Goal: Task Accomplishment & Management: Use online tool/utility

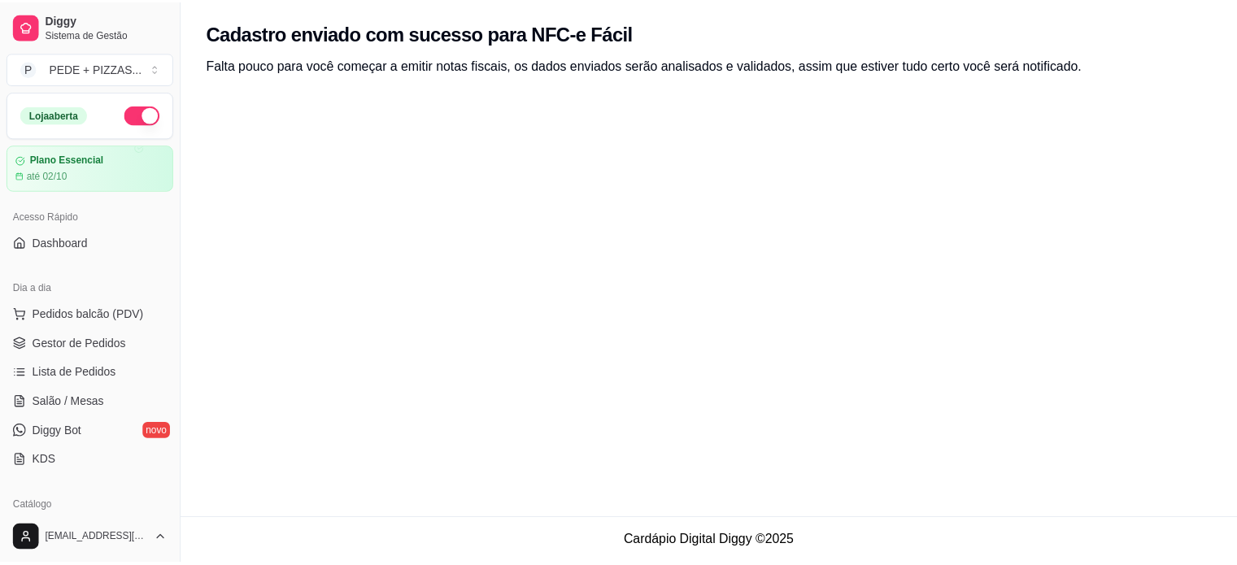
scroll to position [523, 0]
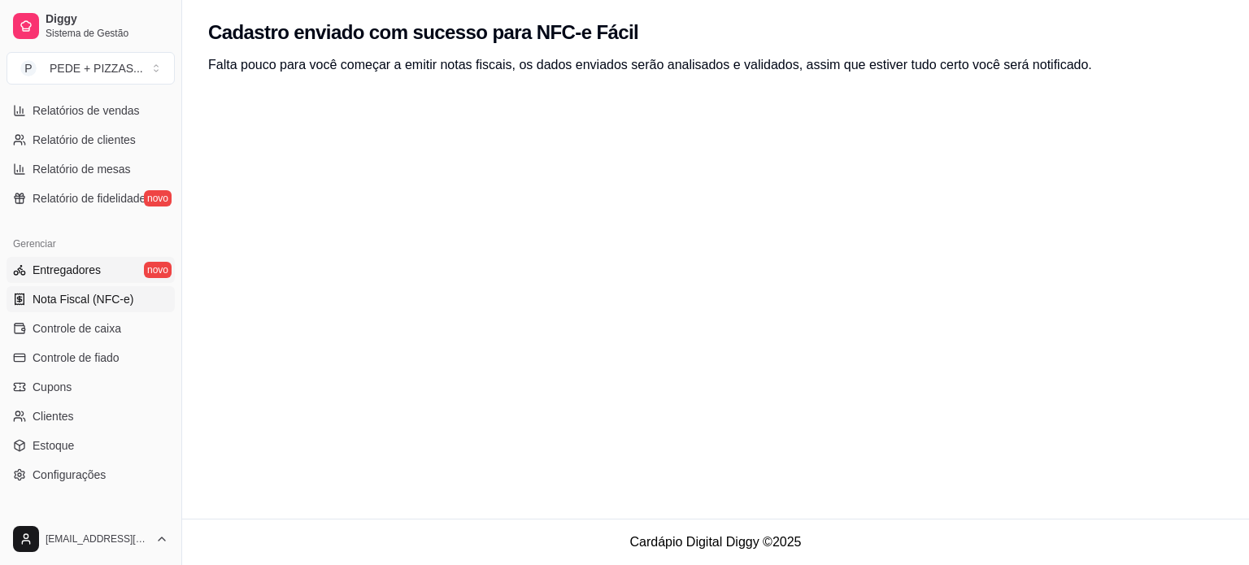
click at [91, 279] on link "Entregadores novo" at bounding box center [91, 270] width 168 height 26
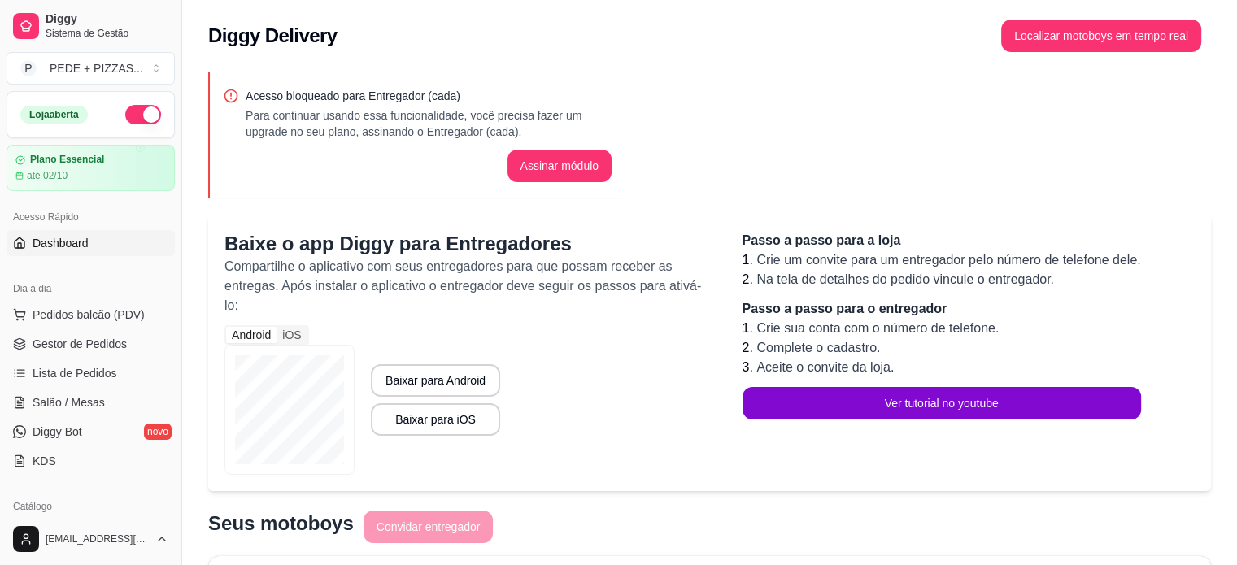
click at [86, 246] on span "Dashboard" at bounding box center [61, 243] width 56 height 16
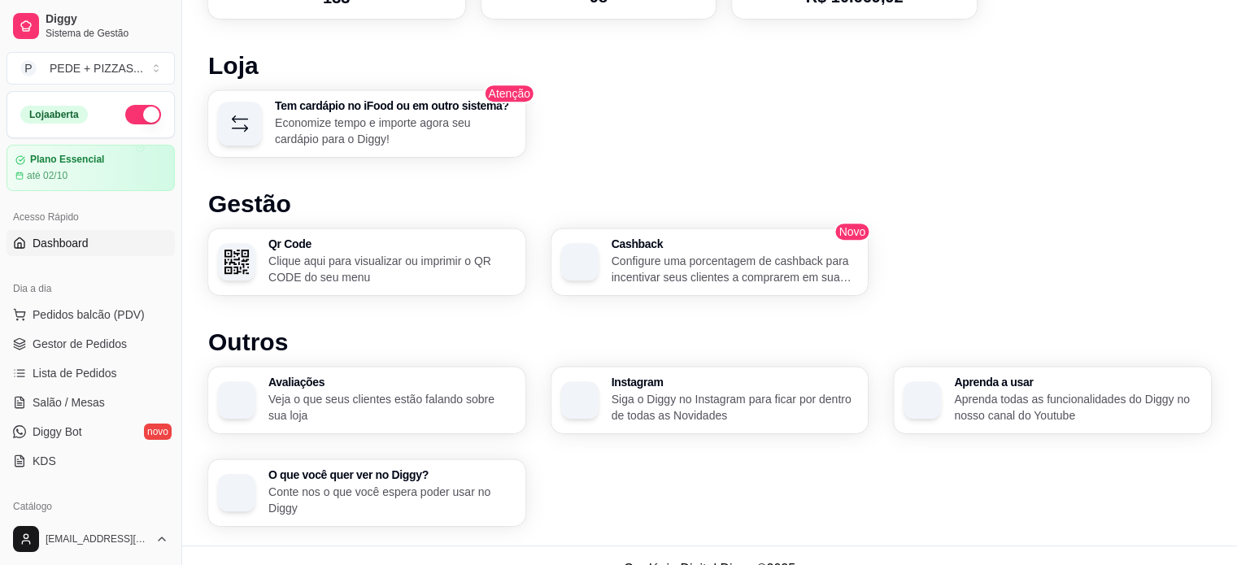
scroll to position [881, 0]
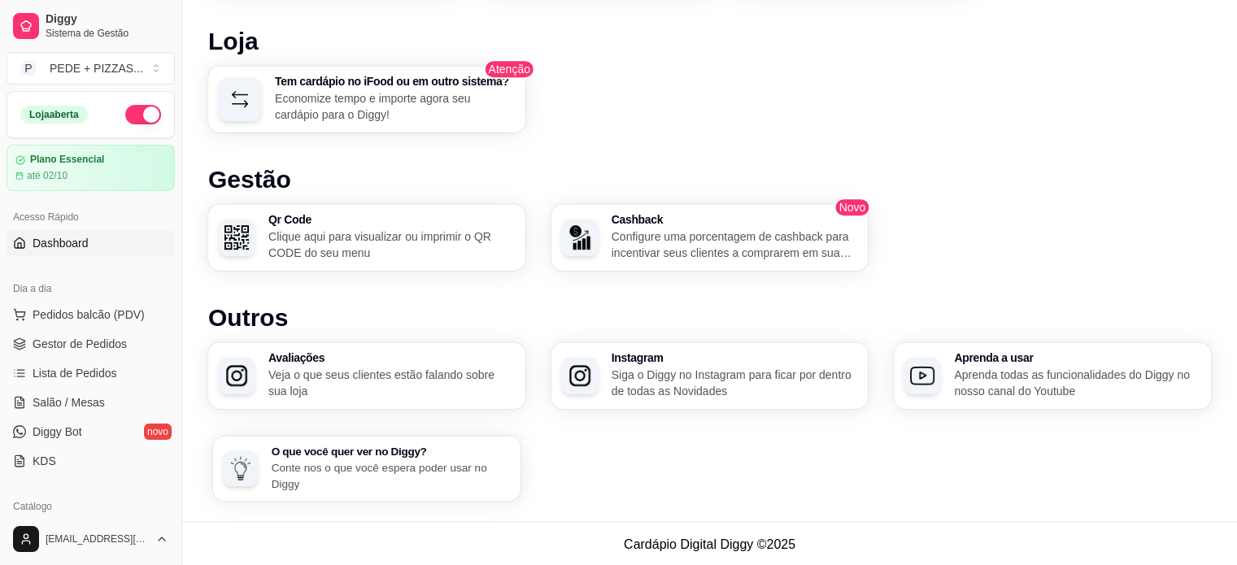
click at [390, 473] on p "Conte nos o que você espera poder usar no Diggy" at bounding box center [392, 475] width 240 height 32
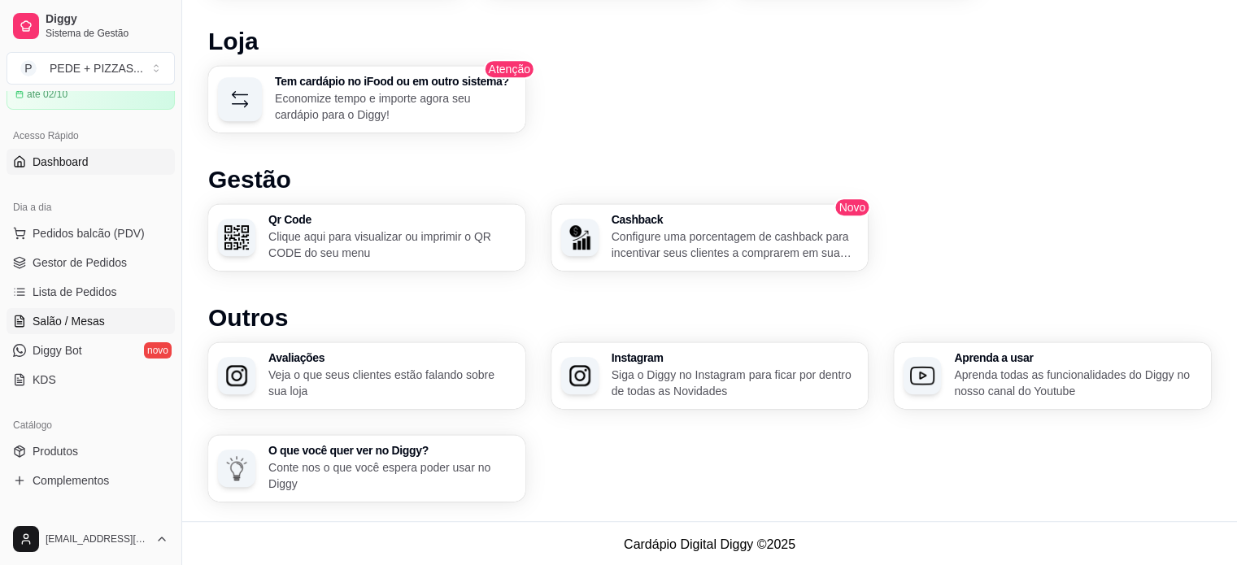
scroll to position [163, 0]
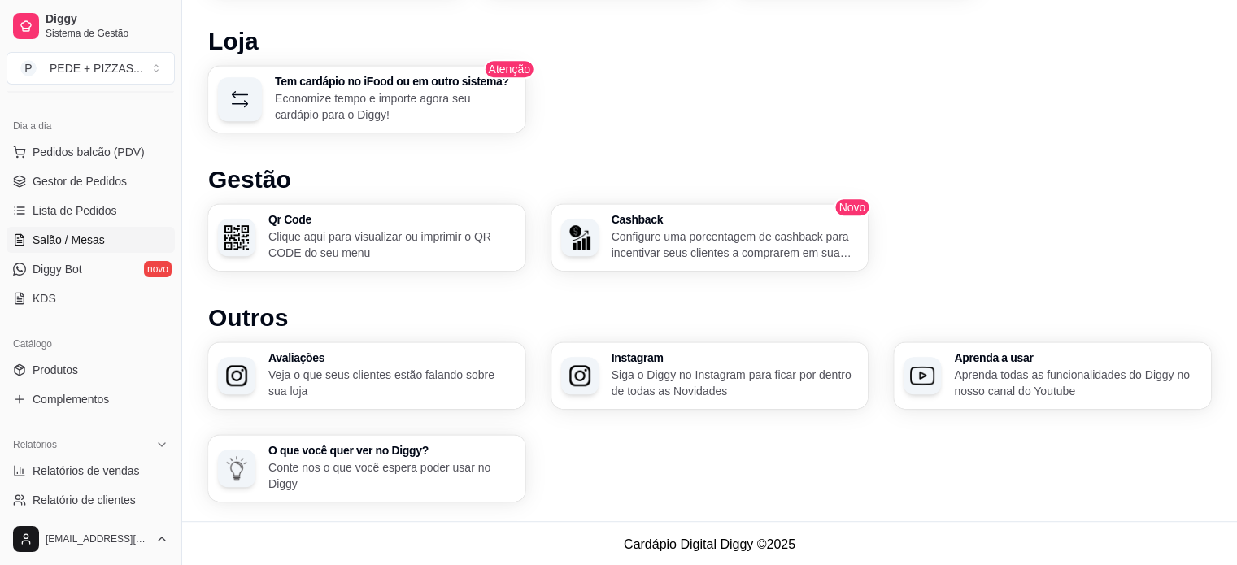
click at [89, 246] on span "Salão / Mesas" at bounding box center [69, 240] width 72 height 16
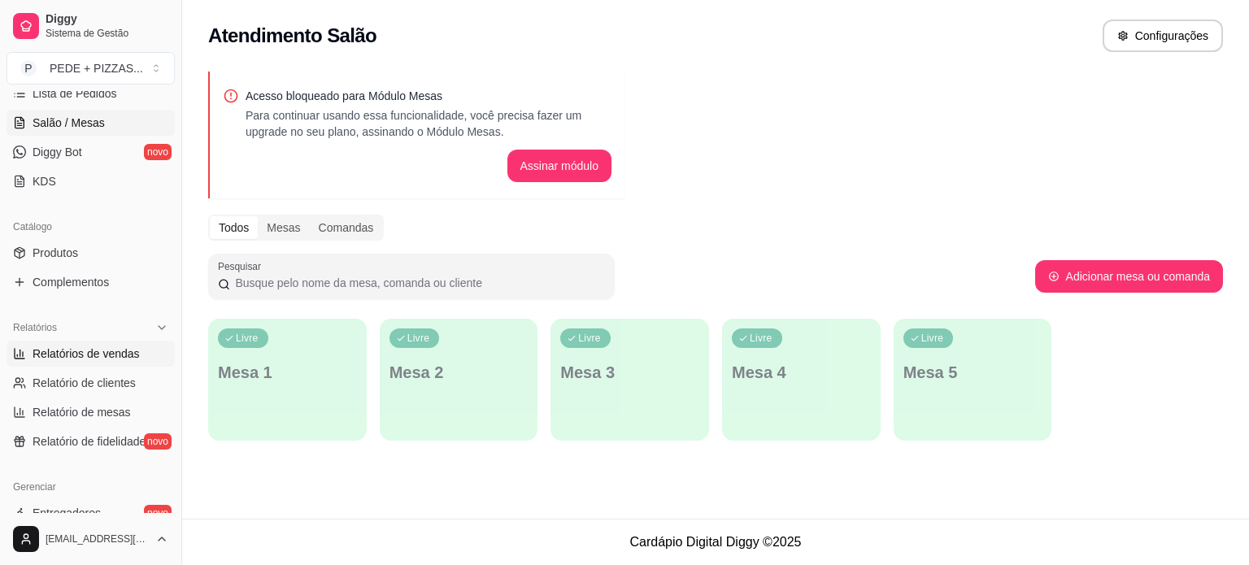
scroll to position [244, 0]
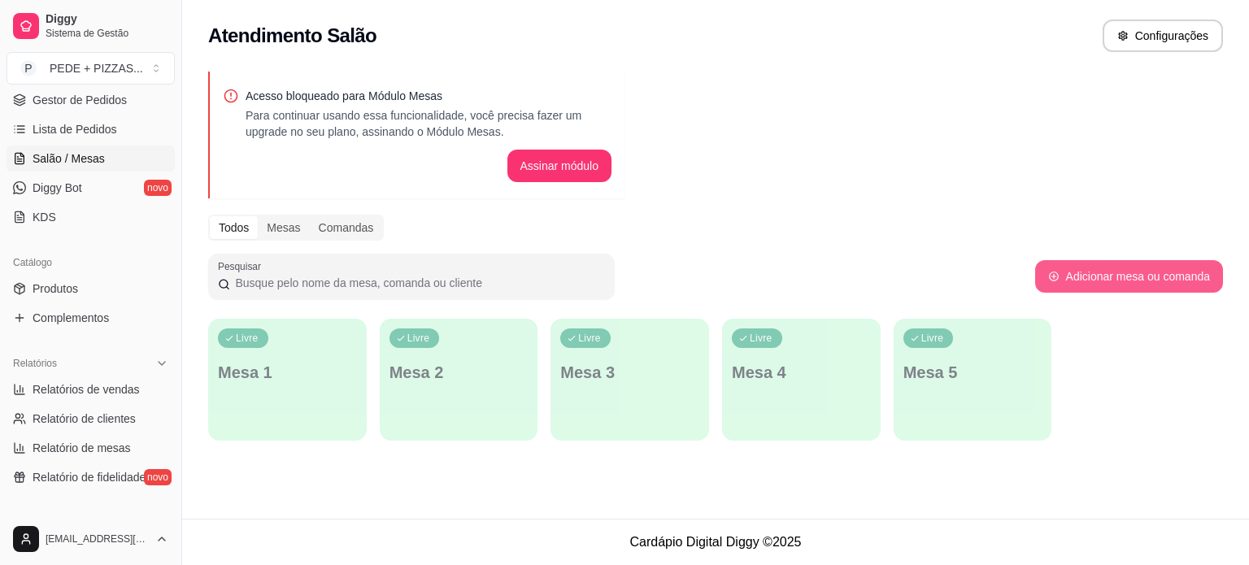
click at [1111, 285] on button "Adicionar mesa ou comanda" at bounding box center [1129, 276] width 188 height 33
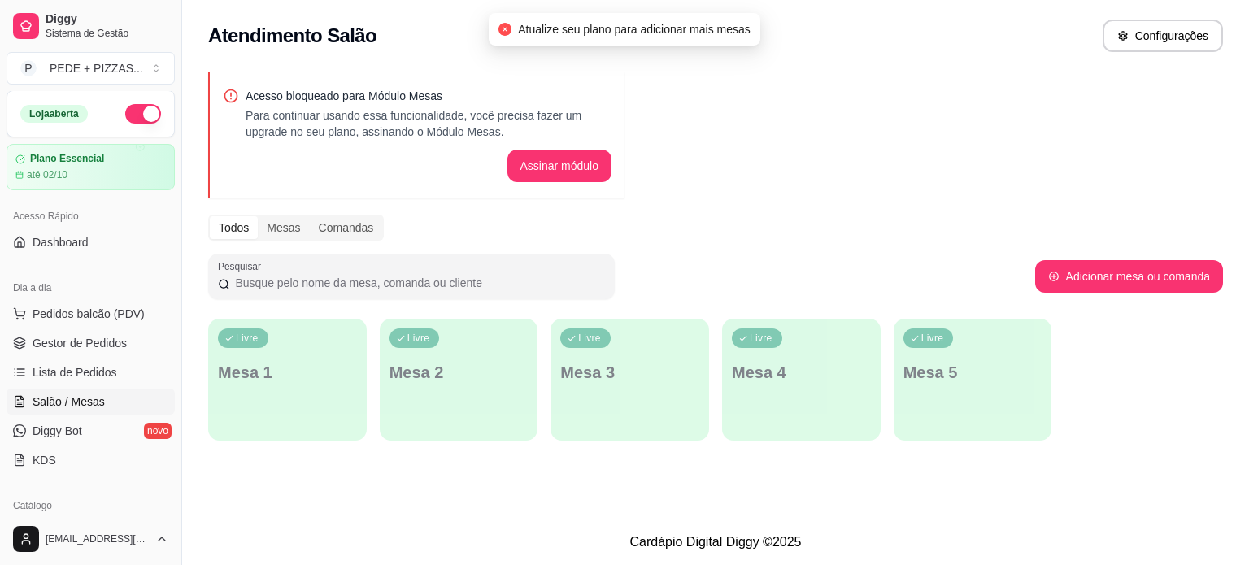
scroll to position [0, 0]
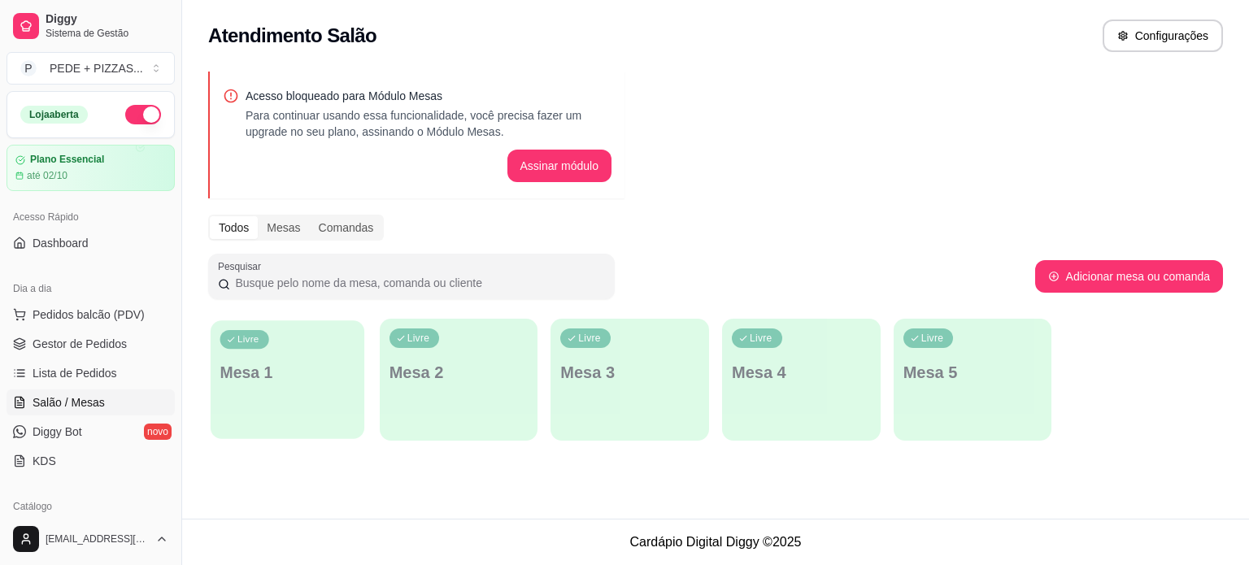
click at [273, 366] on p "Mesa 1" at bounding box center [287, 373] width 135 height 22
